Goal: Navigation & Orientation: Find specific page/section

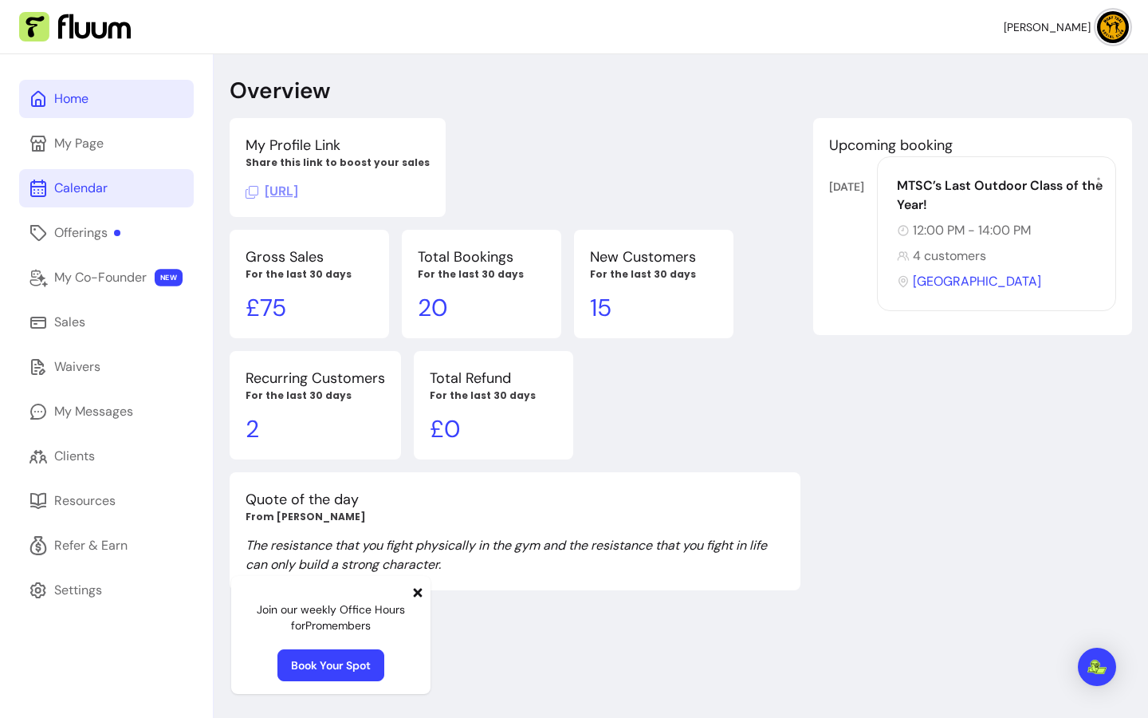
click at [75, 171] on link "Calendar" at bounding box center [106, 188] width 175 height 38
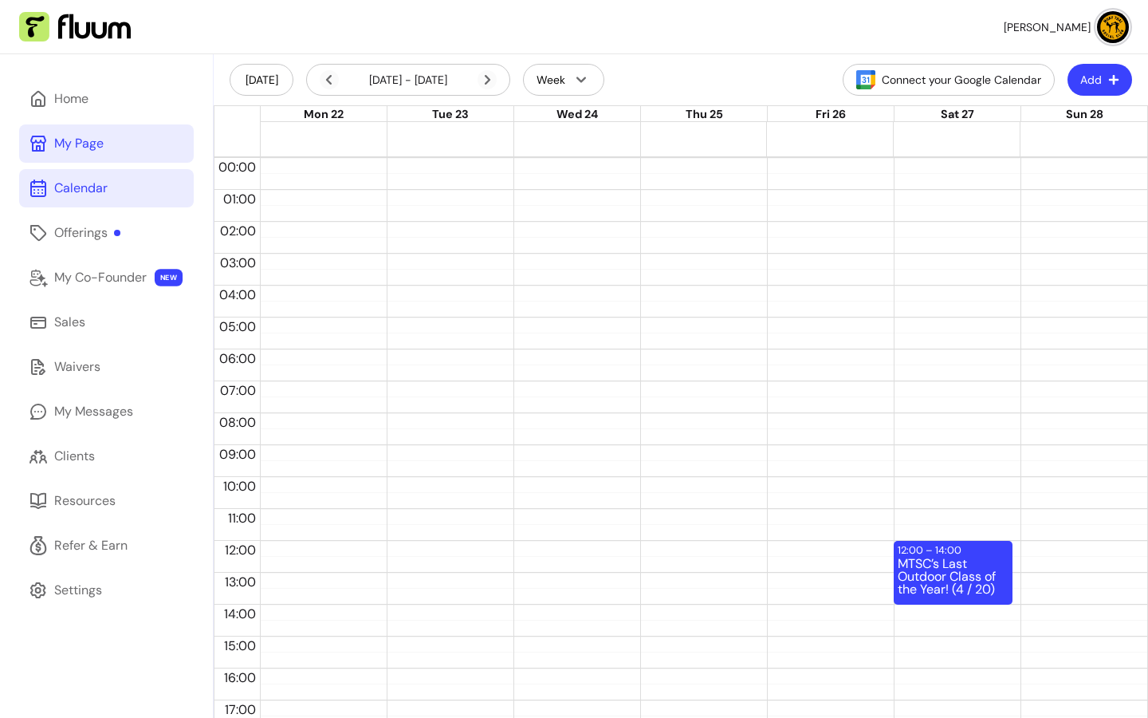
click at [129, 140] on link "My Page" at bounding box center [106, 143] width 175 height 38
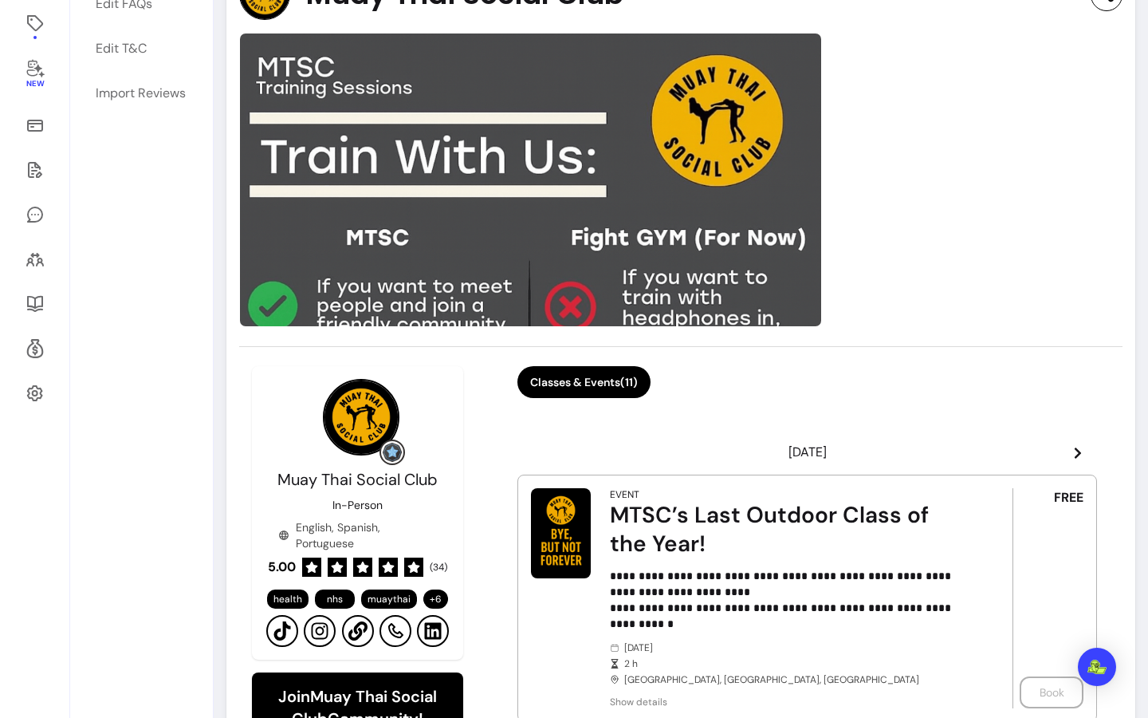
scroll to position [491, 0]
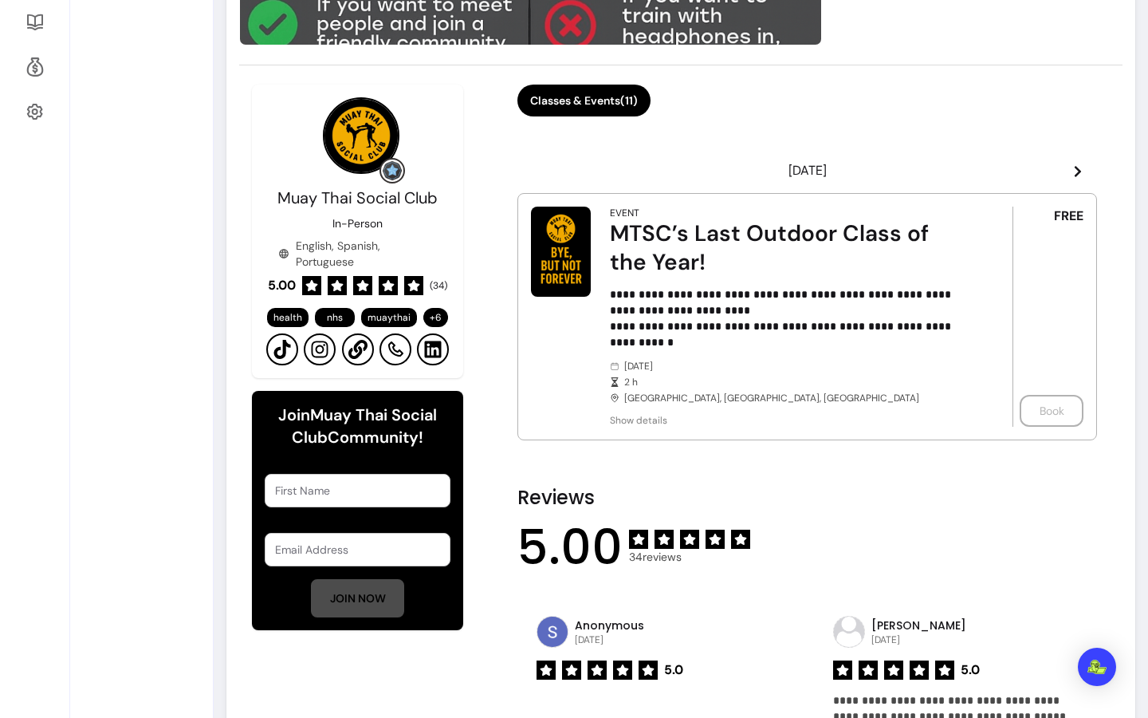
click at [1059, 170] on header "[DATE]" at bounding box center [807, 171] width 580 height 32
click at [1075, 172] on icon at bounding box center [1078, 171] width 6 height 11
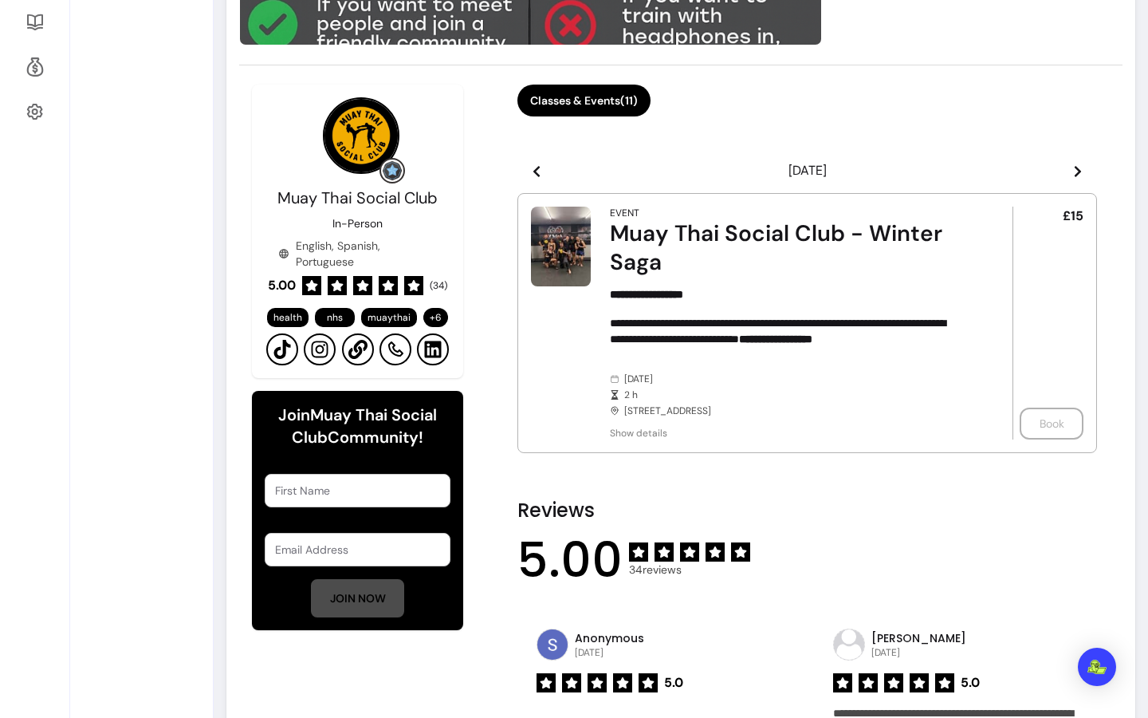
click at [1075, 172] on icon at bounding box center [1078, 171] width 6 height 11
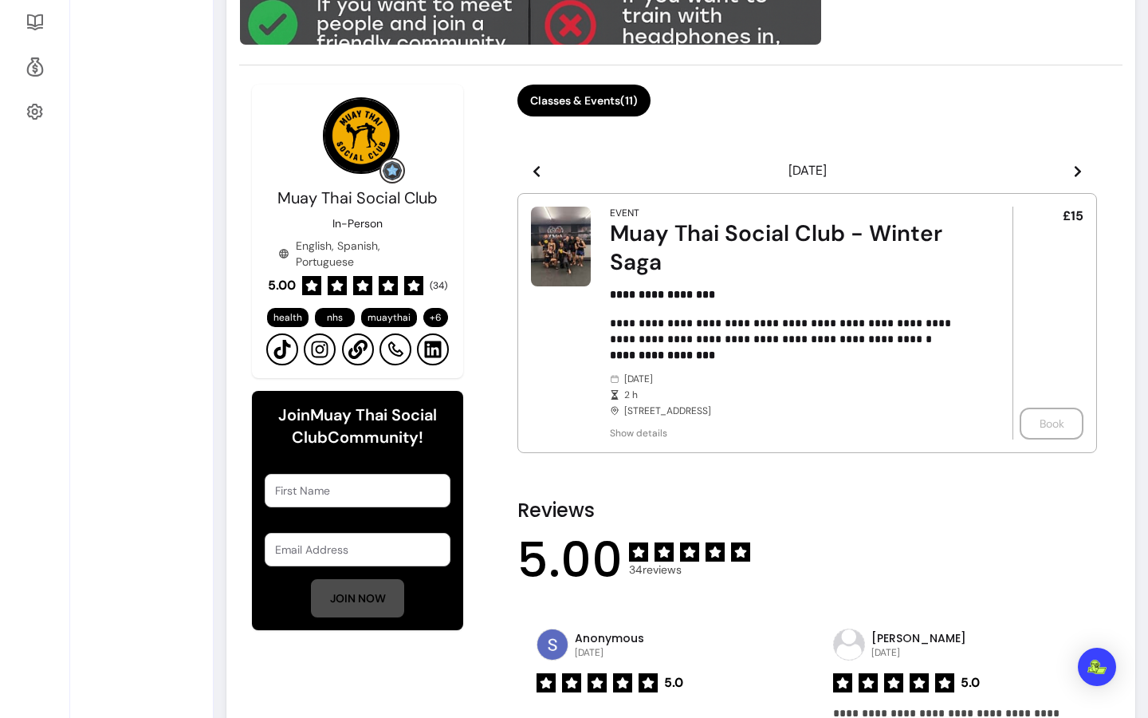
click at [1072, 173] on icon at bounding box center [1078, 171] width 13 height 13
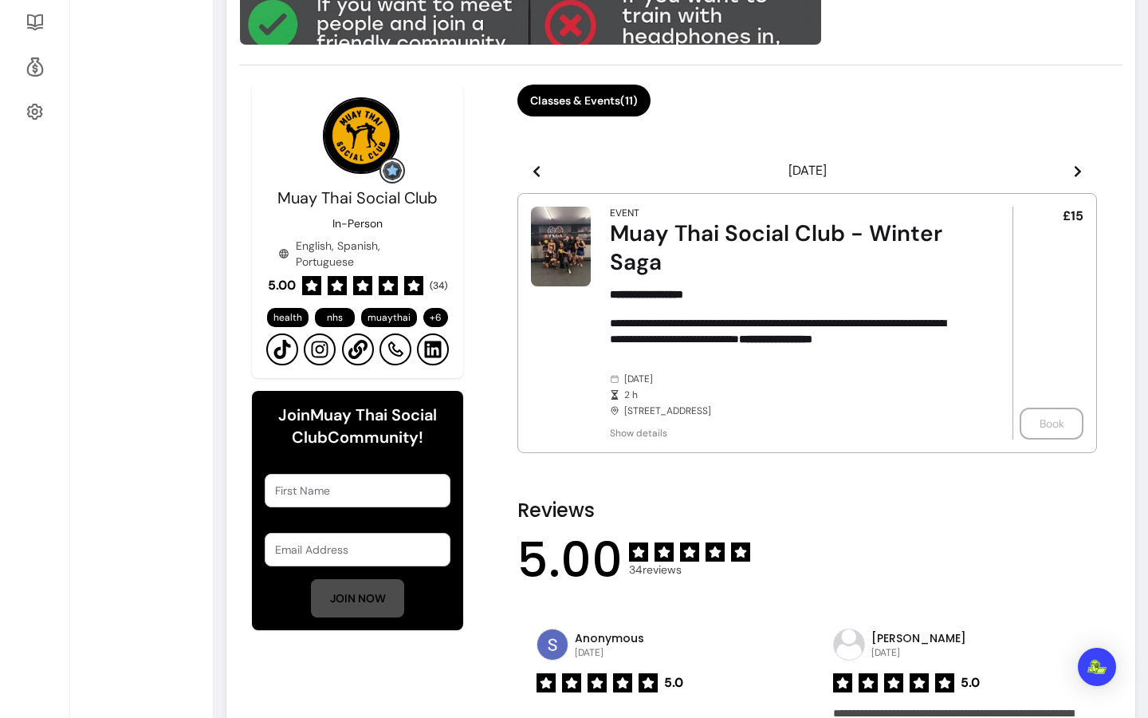
click at [1058, 173] on header "[DATE]" at bounding box center [807, 171] width 580 height 32
click at [1072, 173] on icon at bounding box center [1078, 171] width 13 height 13
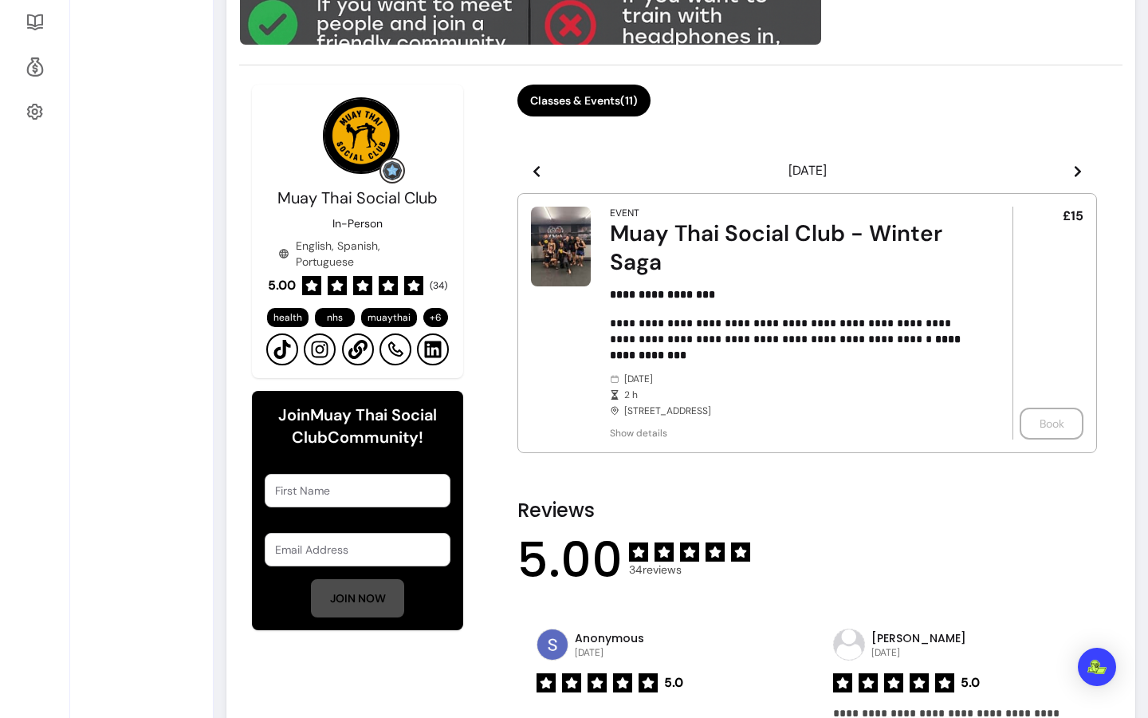
click at [1072, 173] on icon at bounding box center [1078, 171] width 13 height 13
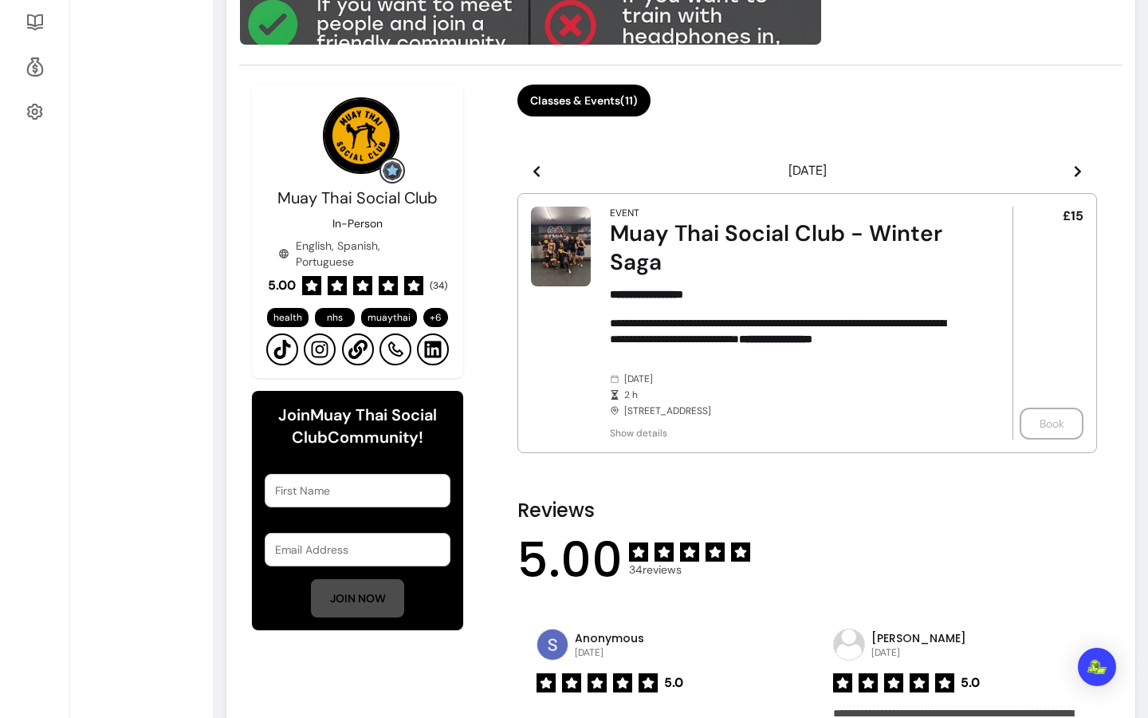
click at [537, 167] on icon at bounding box center [536, 171] width 13 height 13
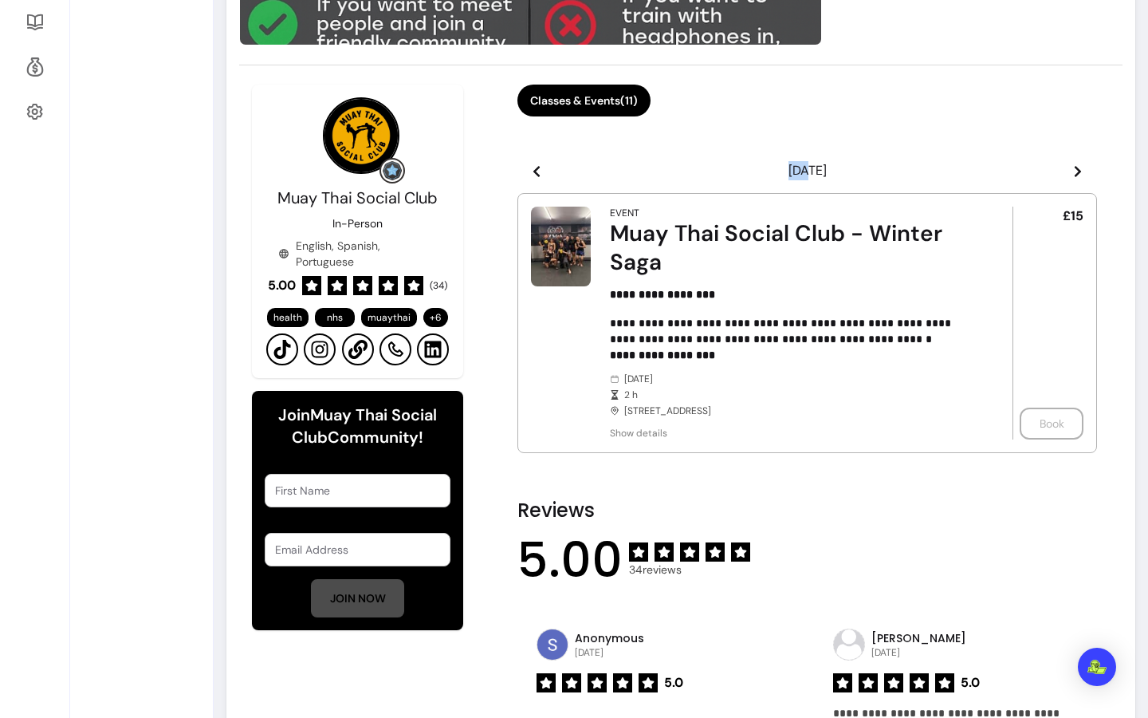
click at [537, 167] on icon at bounding box center [536, 171] width 13 height 13
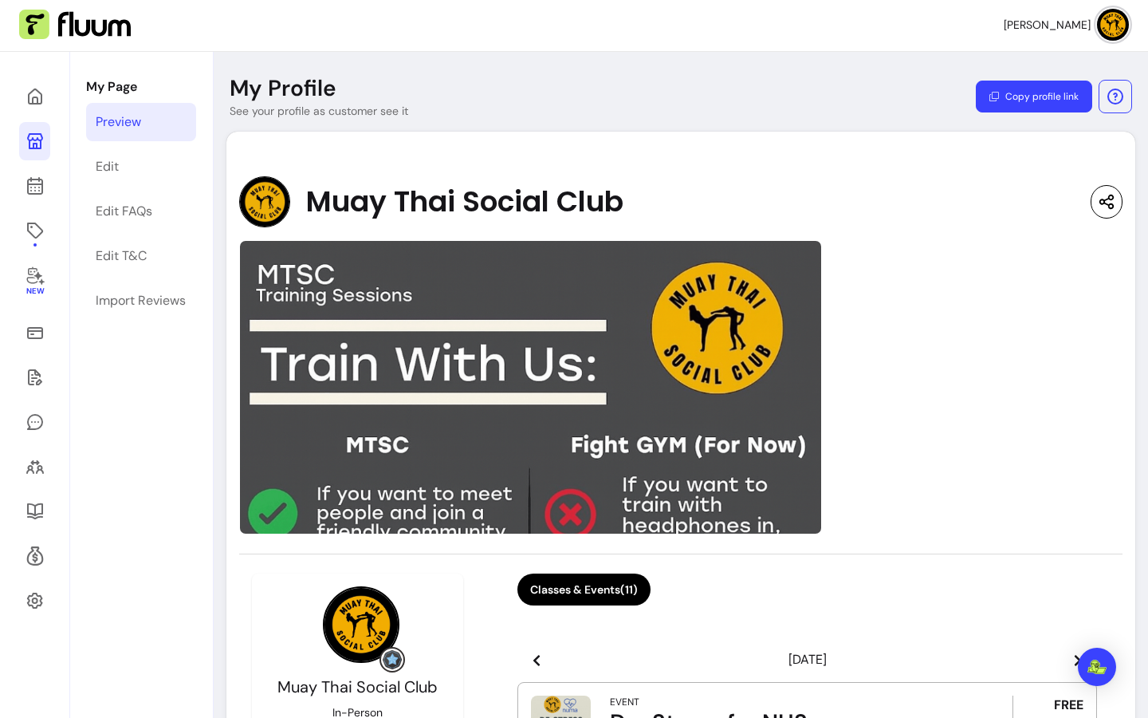
scroll to position [3, 0]
